Goal: Download file/media

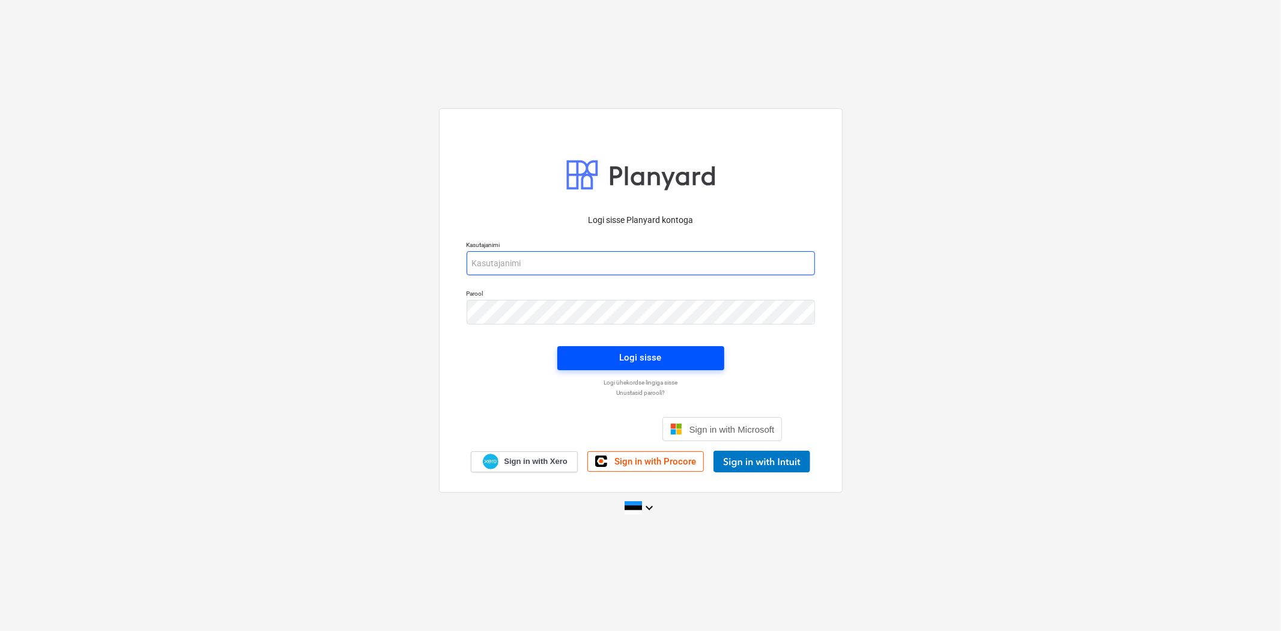
type input "[EMAIL_ADDRESS][DOMAIN_NAME]"
click at [607, 357] on span "Logi sisse" at bounding box center [641, 358] width 138 height 16
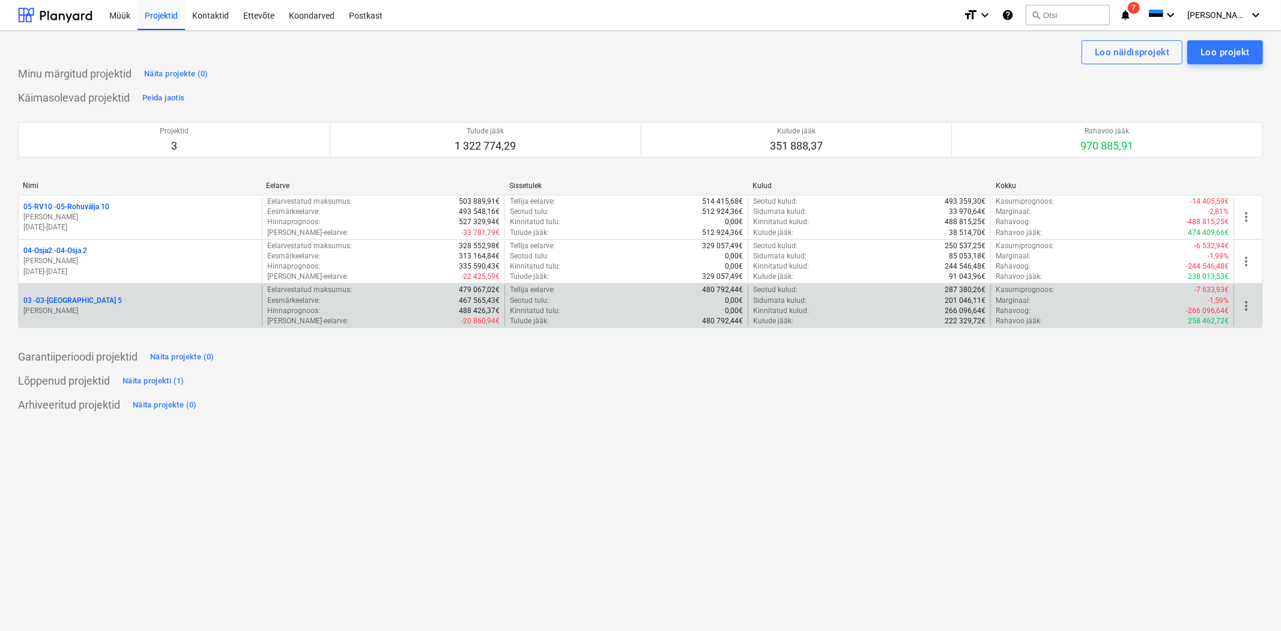
click at [64, 297] on p "03 - 03-[GEOGRAPHIC_DATA] 5" at bounding box center [72, 301] width 99 height 10
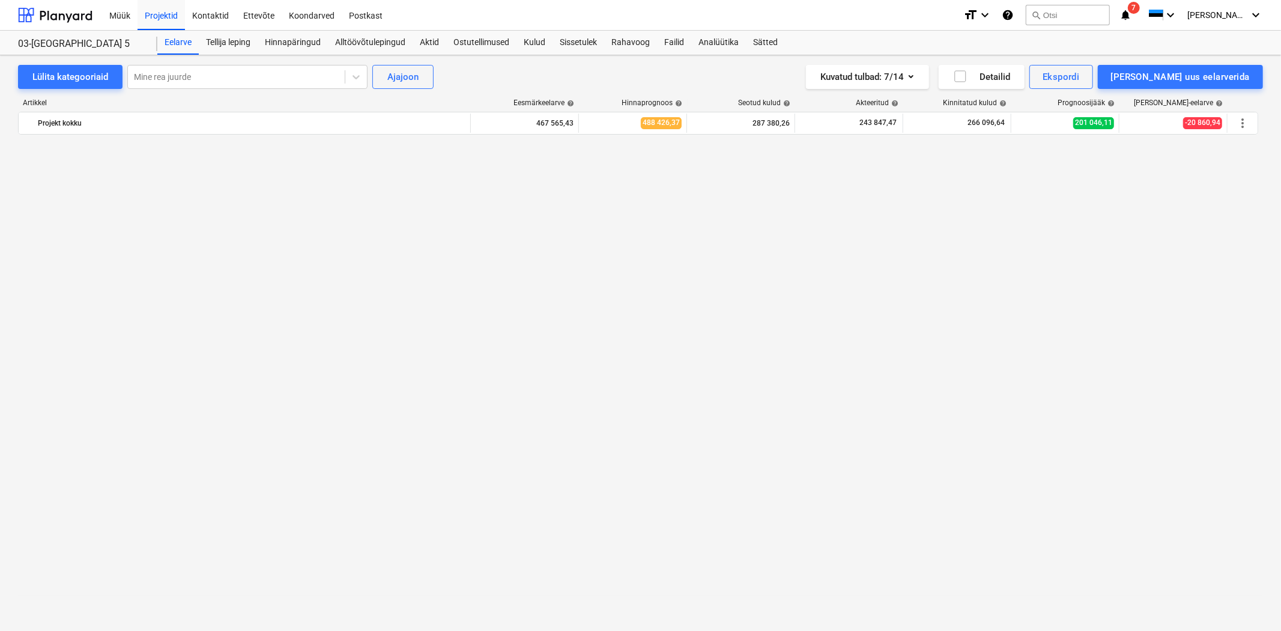
scroll to position [7653, 0]
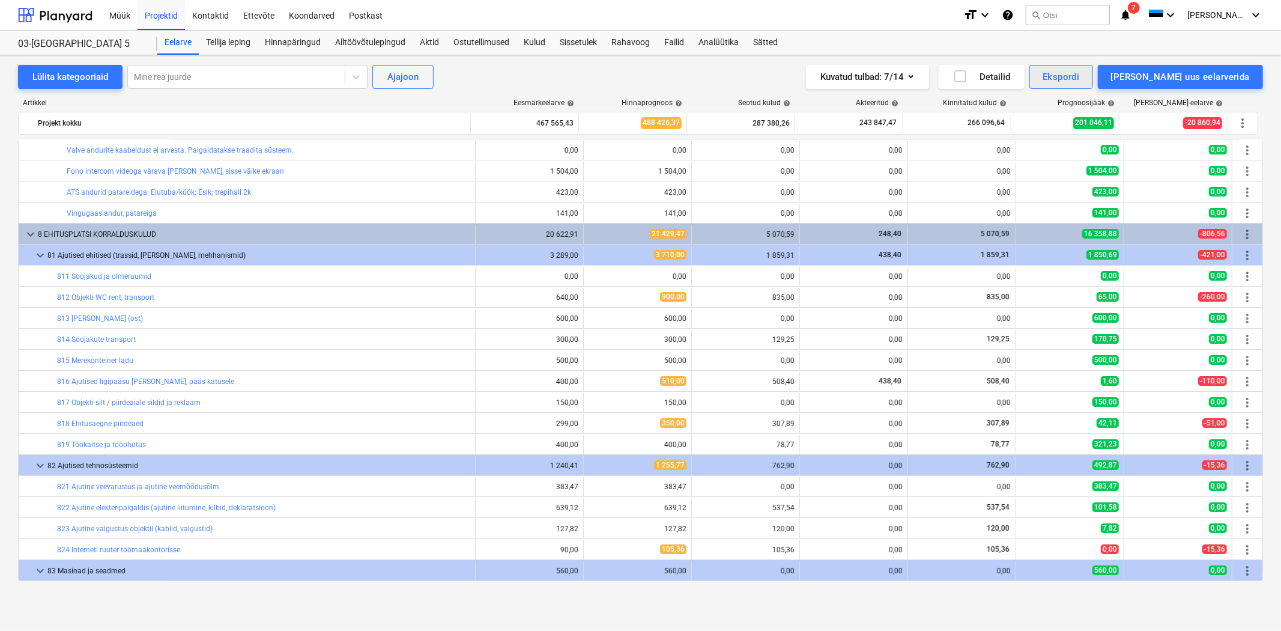
click at [1079, 75] on div "Ekspordi" at bounding box center [1061, 77] width 37 height 16
click at [1065, 166] on div "Kuluridade XLSX" at bounding box center [1021, 169] width 144 height 21
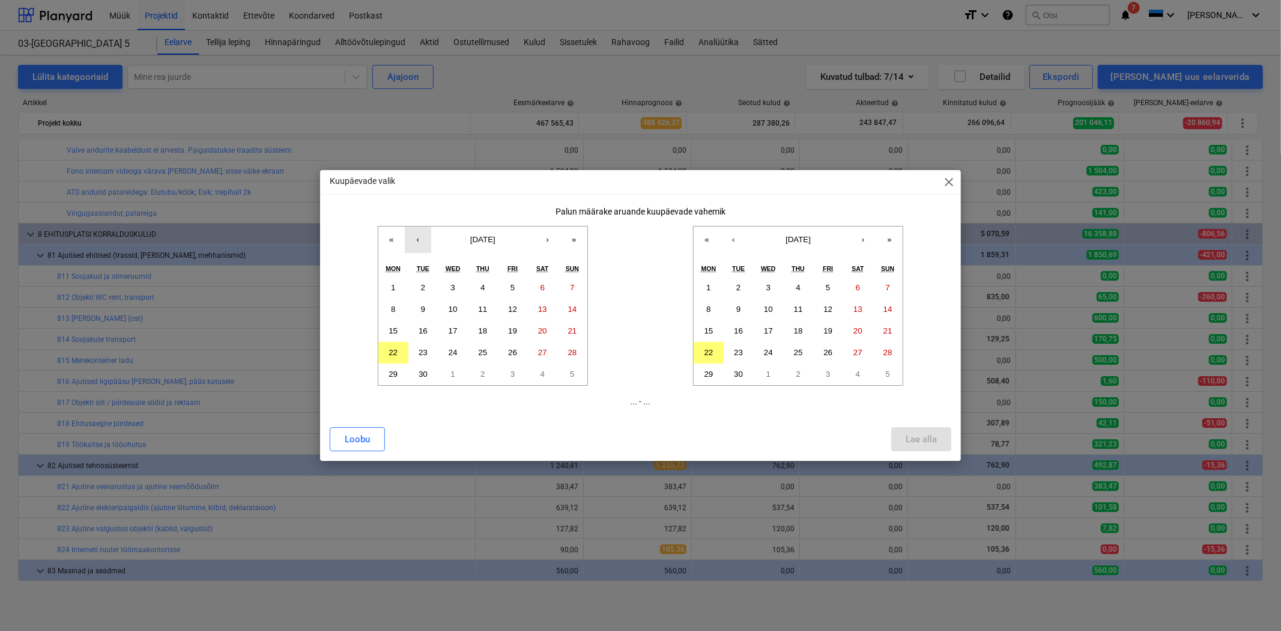
click at [425, 234] on button "‹" at bounding box center [418, 239] width 26 height 26
click at [412, 240] on button "‹" at bounding box center [418, 239] width 26 height 26
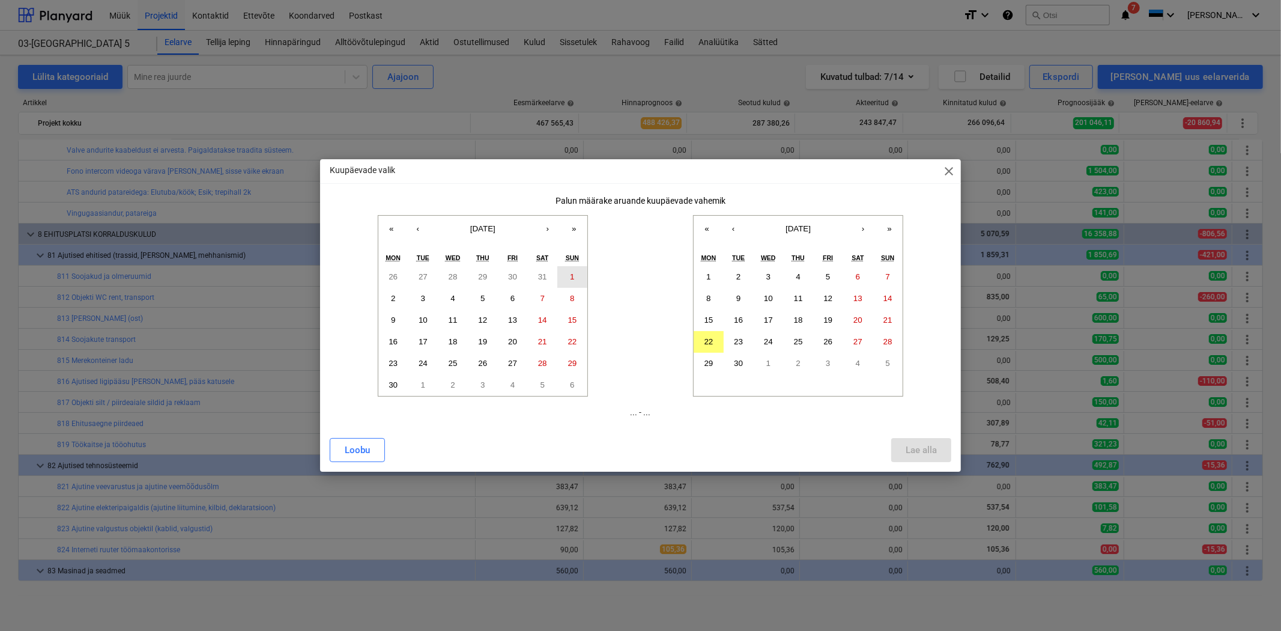
click at [570, 273] on abbr "1" at bounding box center [572, 276] width 4 height 9
click at [733, 231] on button "‹" at bounding box center [733, 229] width 26 height 26
click at [884, 365] on abbr "31" at bounding box center [888, 363] width 9 height 9
click at [921, 451] on div "Lae alla" at bounding box center [921, 450] width 31 height 16
